Goal: Task Accomplishment & Management: Manage account settings

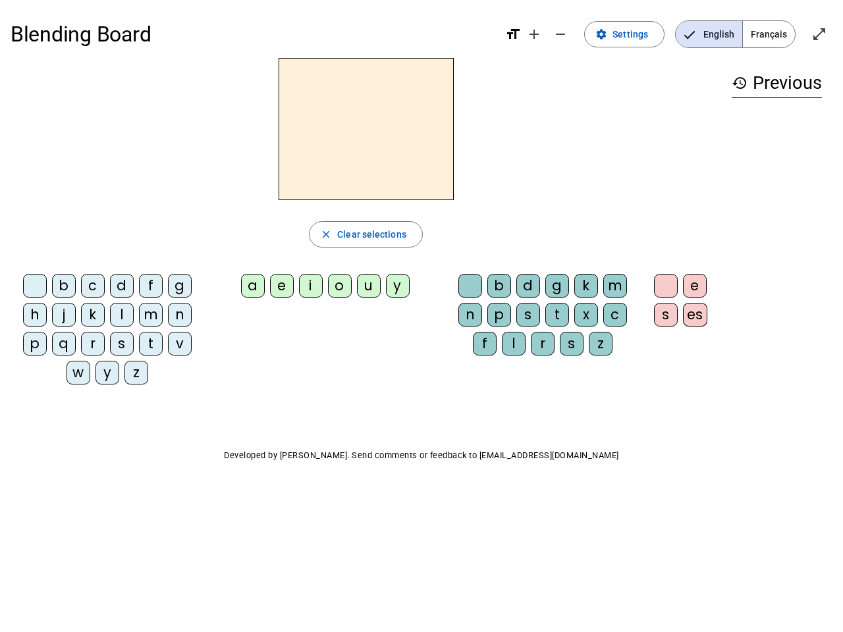
click at [535, 34] on mat-icon "add" at bounding box center [534, 34] width 16 height 16
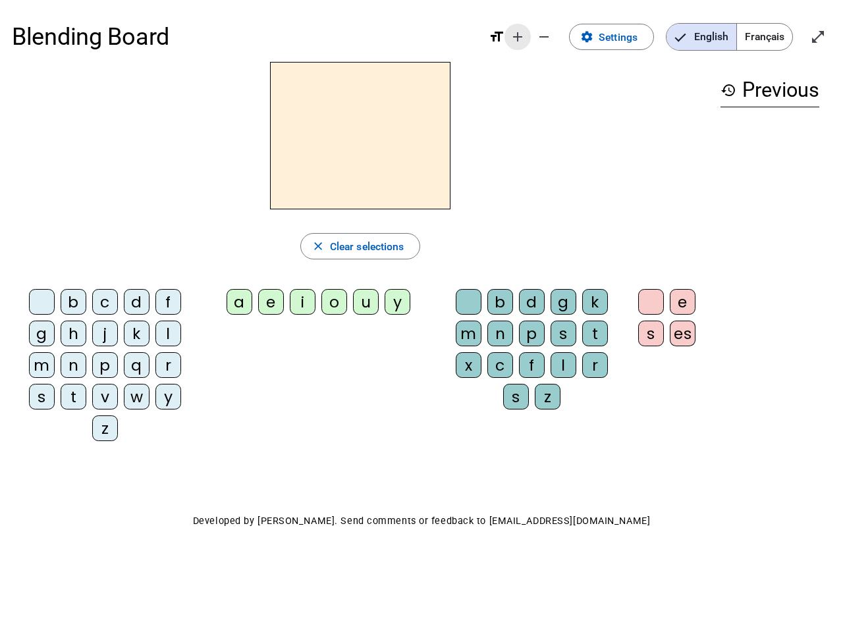
click at [561, 34] on div "Blending Board format_size add remove settings Settings English Français open_i…" at bounding box center [421, 37] width 819 height 50
click at [625, 34] on span "Settings" at bounding box center [618, 37] width 39 height 18
click at [709, 34] on span "English" at bounding box center [702, 37] width 70 height 26
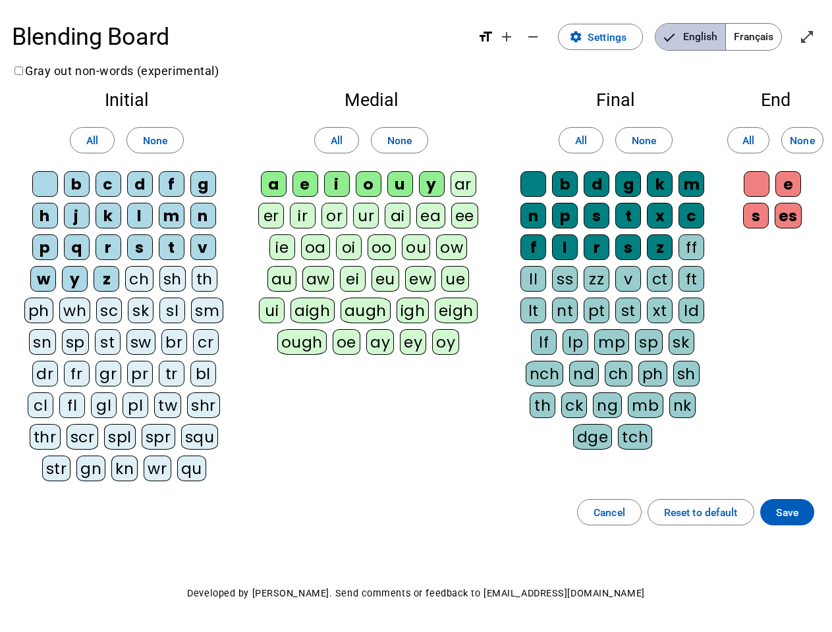
click at [709, 34] on span "English" at bounding box center [690, 37] width 70 height 26
click at [769, 34] on span "Français" at bounding box center [753, 37] width 55 height 26
click at [819, 34] on span "Enter full screen" at bounding box center [807, 37] width 32 height 32
click at [366, 234] on letter-bubble "oi" at bounding box center [352, 250] width 32 height 32
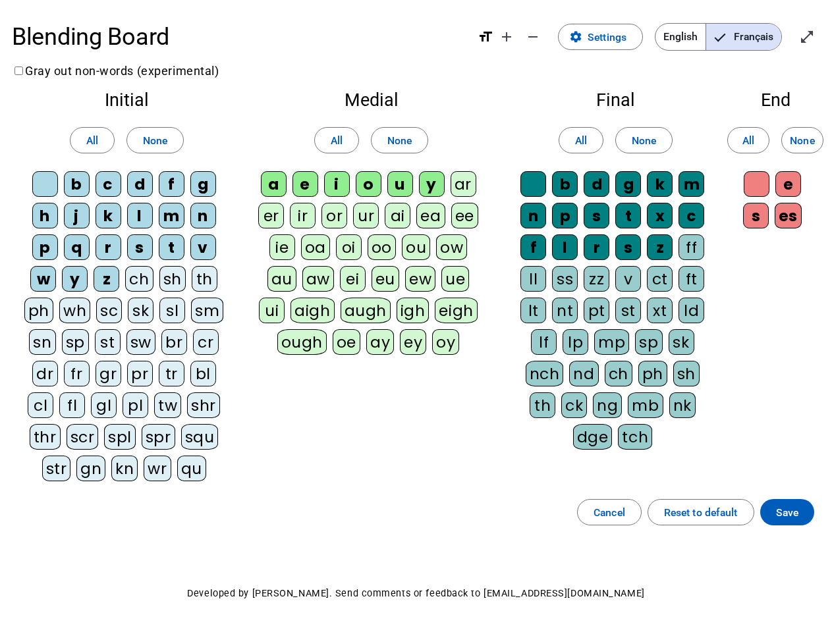
click at [38, 288] on div "w" at bounding box center [43, 279] width 26 height 26
